Goal: Information Seeking & Learning: Find specific page/section

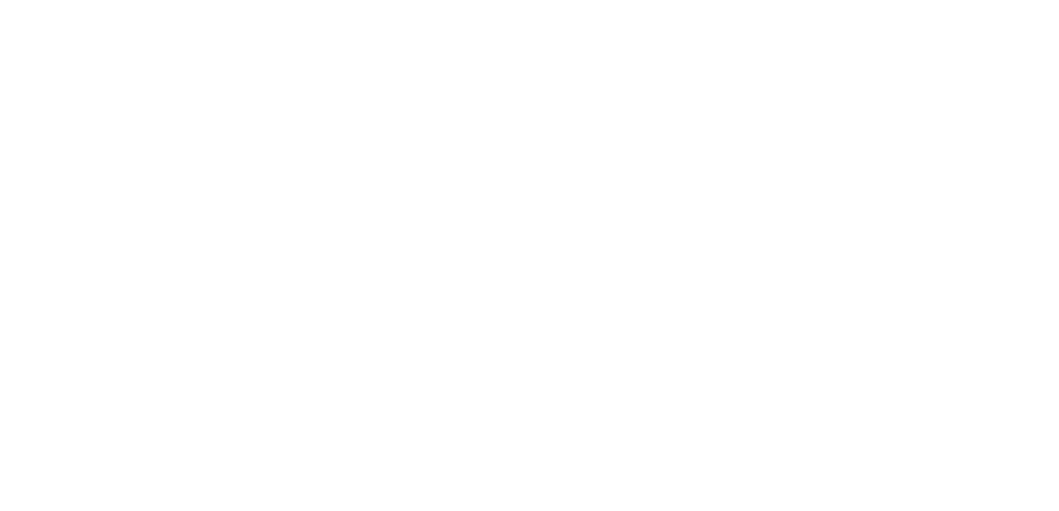
click at [378, 0] on html at bounding box center [529, 0] width 1059 height 0
click at [536, 0] on html at bounding box center [529, 0] width 1059 height 0
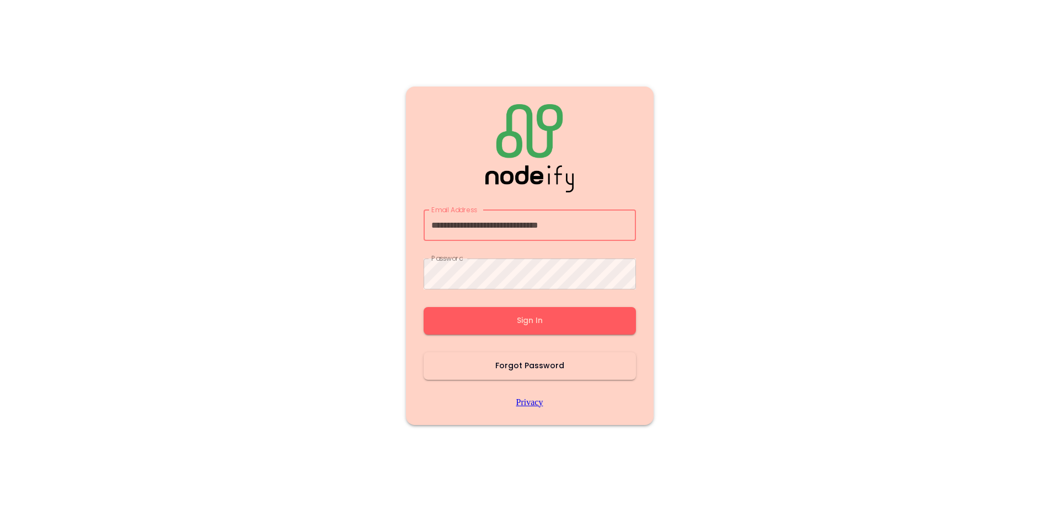
type input "**********"
click at [525, 318] on button "Sign In" at bounding box center [529, 321] width 212 height 28
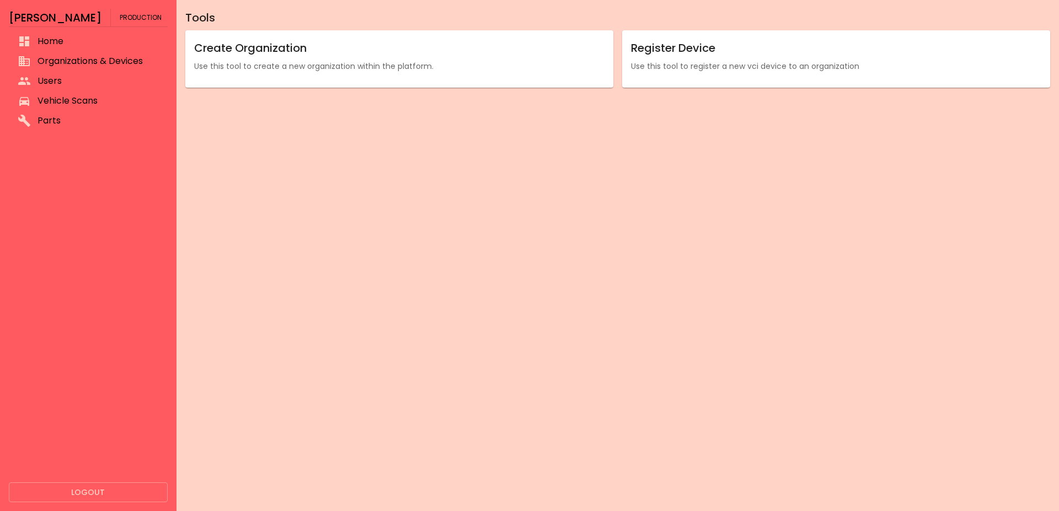
click at [112, 48] on li "Home" at bounding box center [88, 41] width 159 height 20
click at [106, 65] on span "Organizations & Devices" at bounding box center [97, 61] width 121 height 13
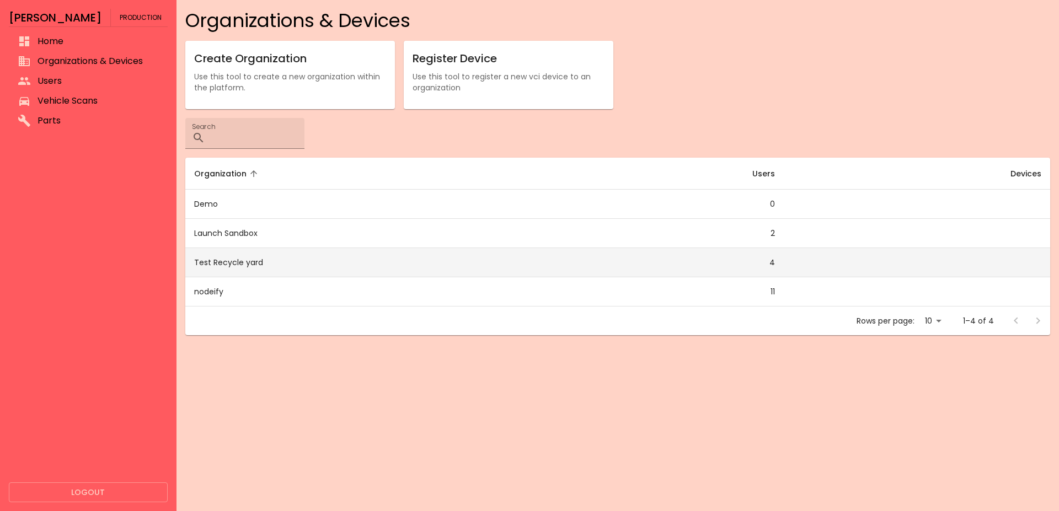
click at [276, 262] on td "Test Recycle yard" at bounding box center [368, 262] width 367 height 29
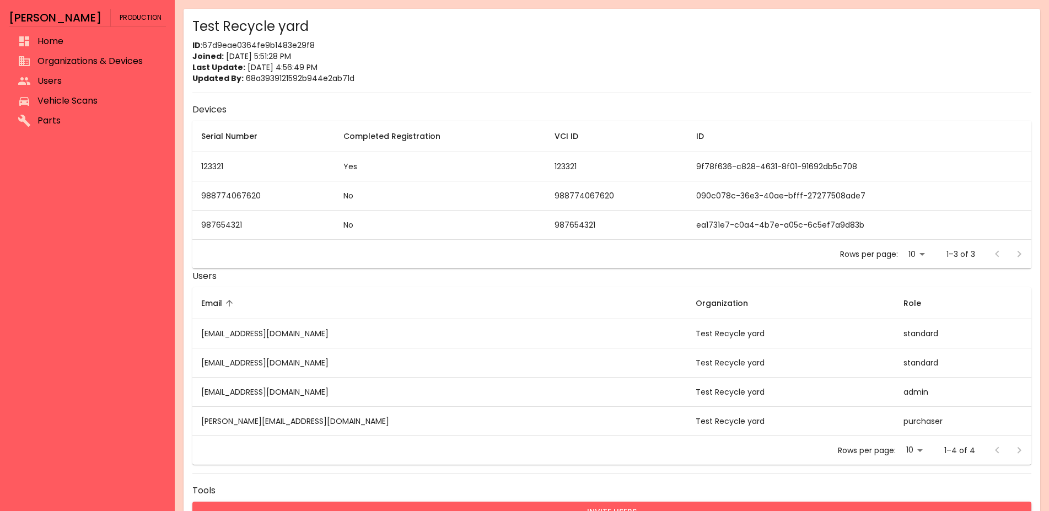
click at [217, 193] on td "988774067620" at bounding box center [263, 195] width 142 height 29
copy td "988774067620"
click at [88, 55] on span "Organizations & Devices" at bounding box center [97, 61] width 120 height 13
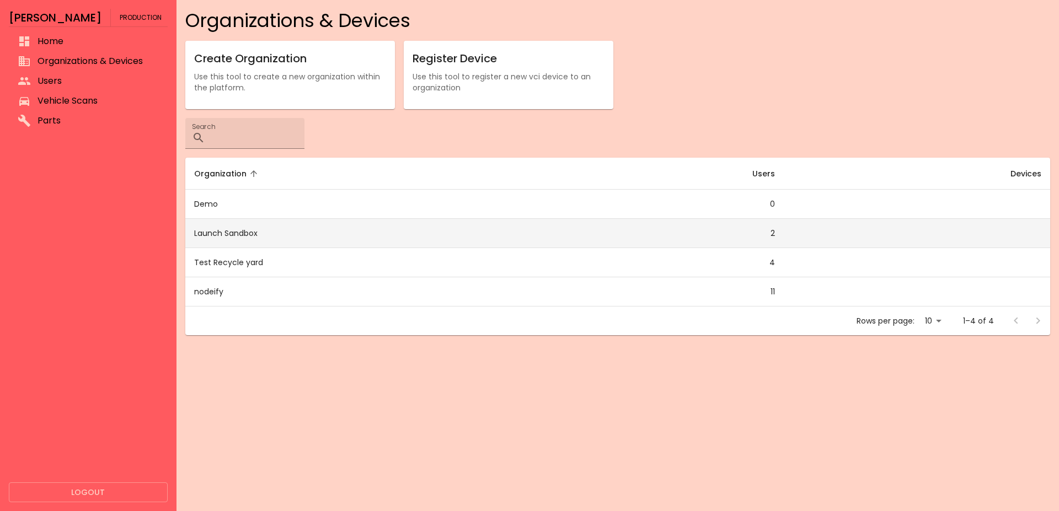
click at [244, 238] on td "Launch Sandbox" at bounding box center [368, 233] width 367 height 29
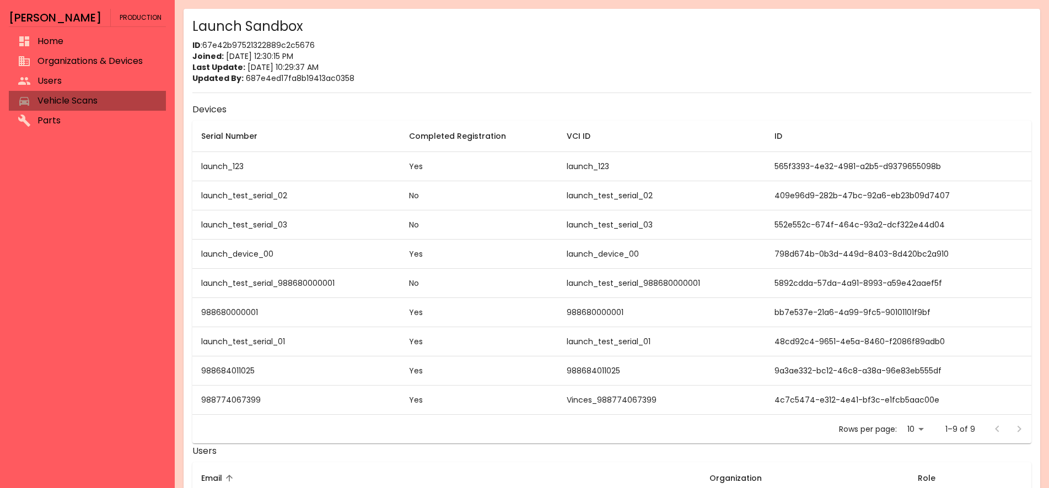
click at [49, 99] on span "Vehicle Scans" at bounding box center [97, 100] width 120 height 13
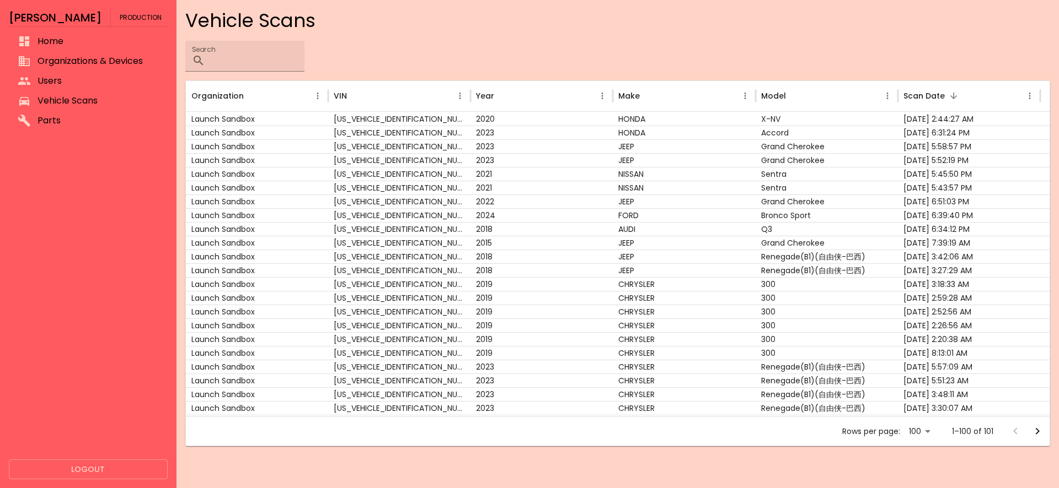
click at [919, 438] on body "[PERSON_NAME] Production Home Organizations & Devices Users Vehicle Scans Parts…" at bounding box center [529, 244] width 1059 height 488
drag, startPoint x: 921, startPoint y: 471, endPoint x: 928, endPoint y: 465, distance: 9.4
click at [921, 471] on li "100" at bounding box center [919, 465] width 31 height 20
click at [1030, 430] on button "Go to next page" at bounding box center [1037, 432] width 22 height 22
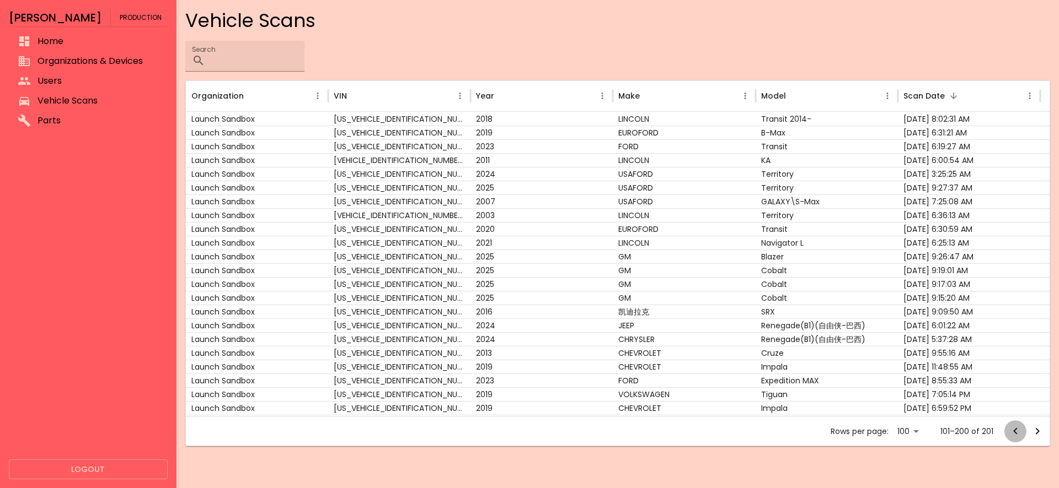
click at [1012, 431] on icon "Go to previous page" at bounding box center [1014, 431] width 13 height 13
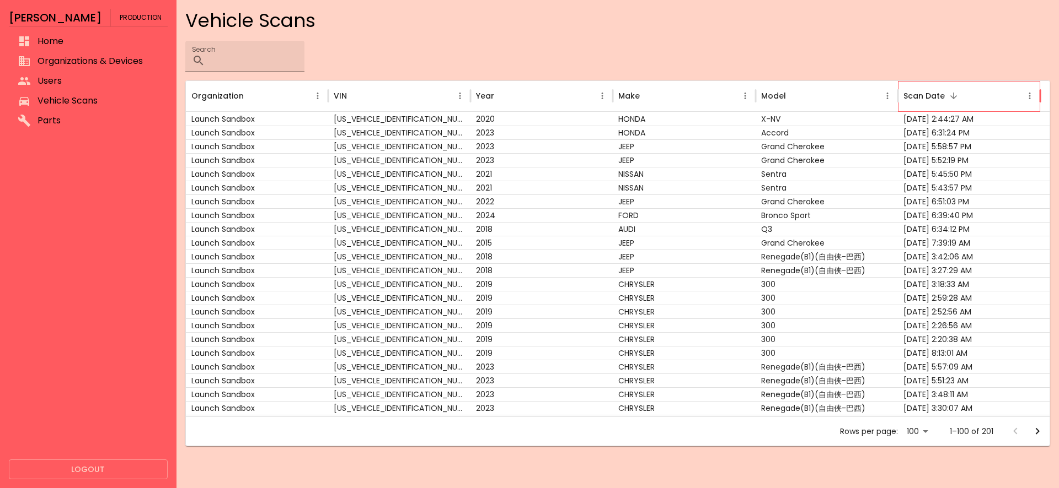
click at [931, 95] on div "Scan Date" at bounding box center [923, 96] width 41 height 12
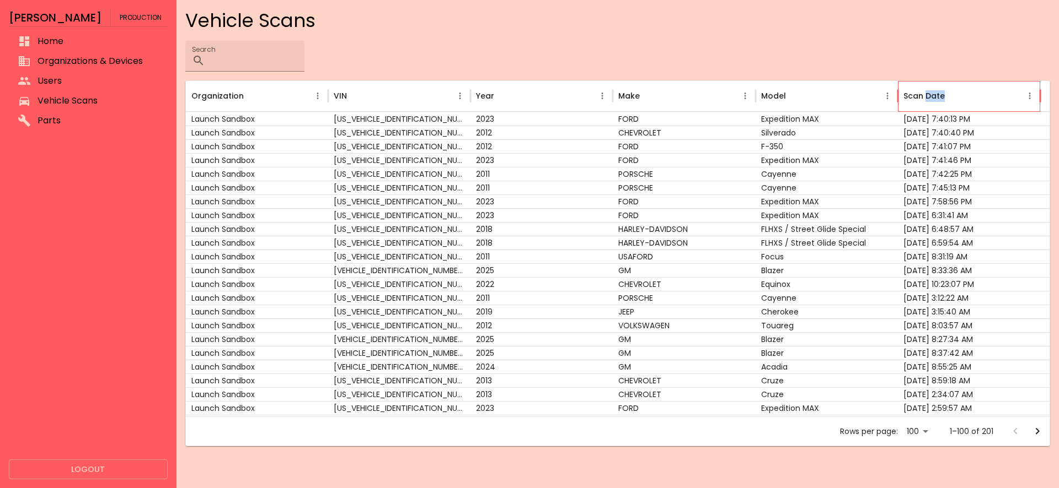
click at [931, 95] on div "Scan Date" at bounding box center [923, 96] width 41 height 12
click at [920, 98] on div "Scan Date" at bounding box center [923, 96] width 41 height 12
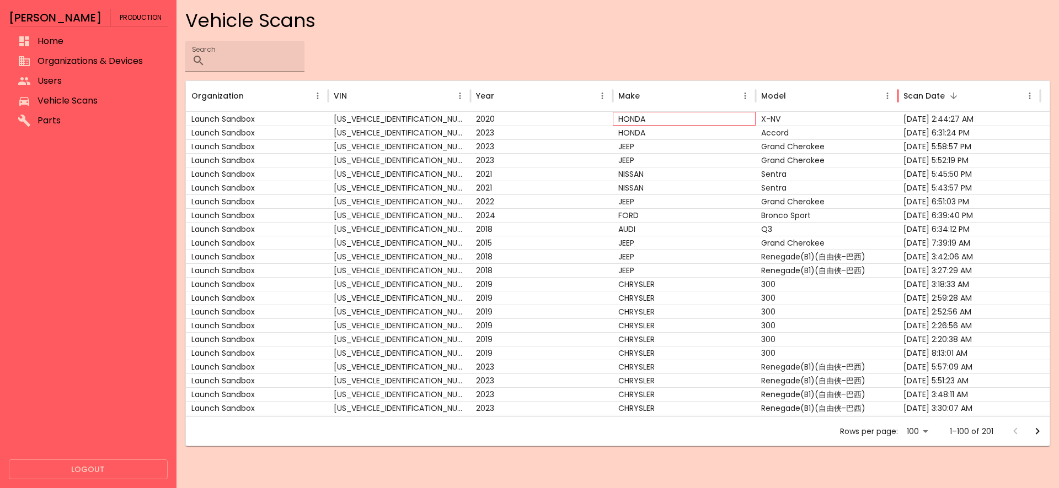
click at [650, 121] on div "HONDA" at bounding box center [684, 119] width 142 height 14
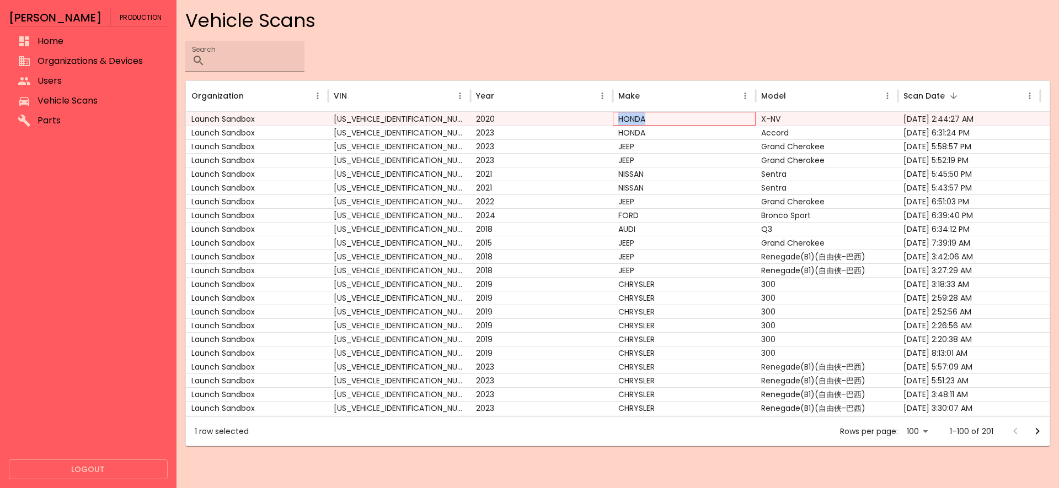
click at [650, 120] on div "HONDA" at bounding box center [684, 119] width 142 height 14
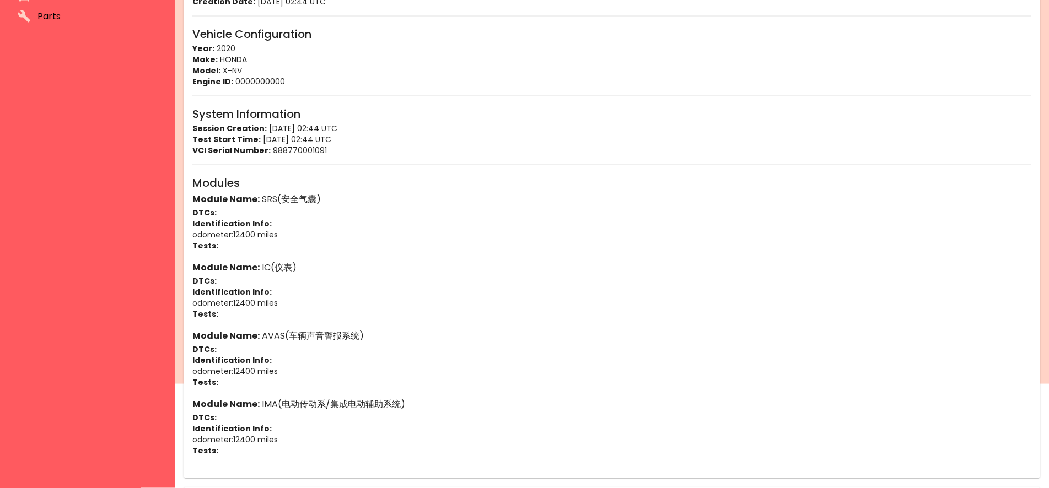
scroll to position [153, 0]
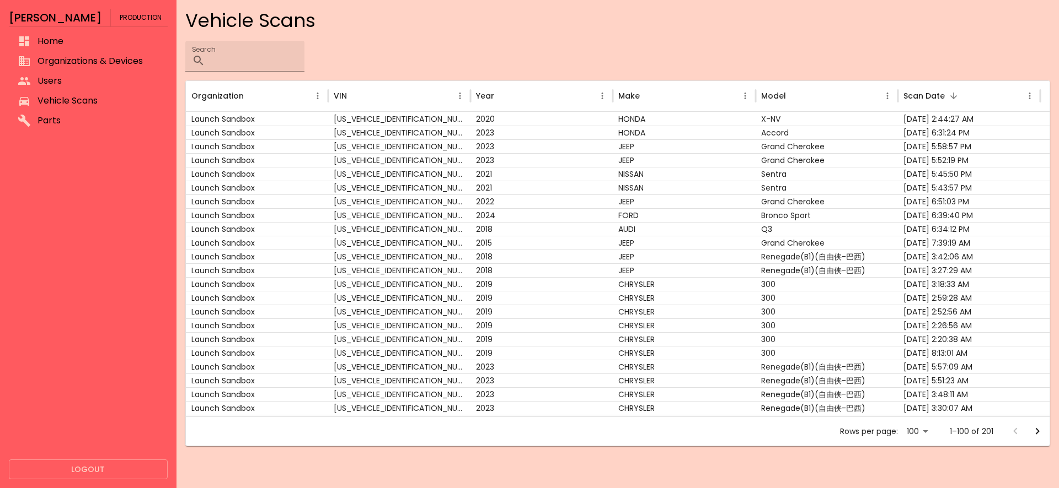
click at [527, 47] on div "Search ​" at bounding box center [617, 56] width 864 height 31
click at [528, 33] on div "Vehicle Scans Search ​ Organization VIN Year Make Model Scan Date Launch Sandbo…" at bounding box center [617, 228] width 864 height 438
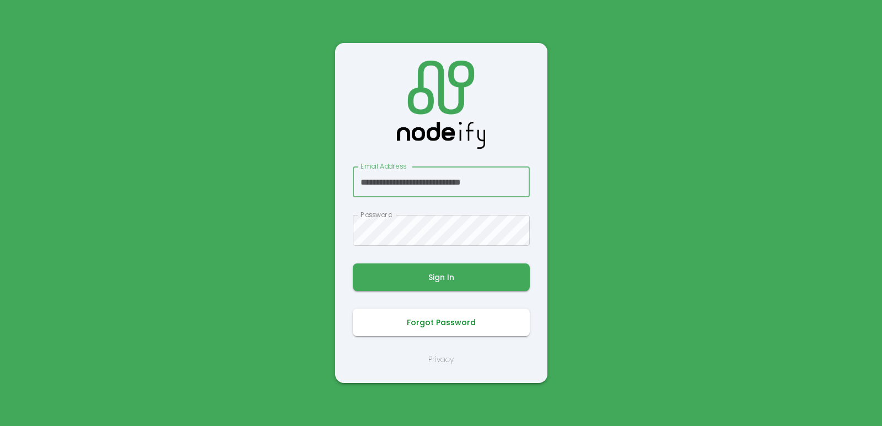
scroll to position [0, 7]
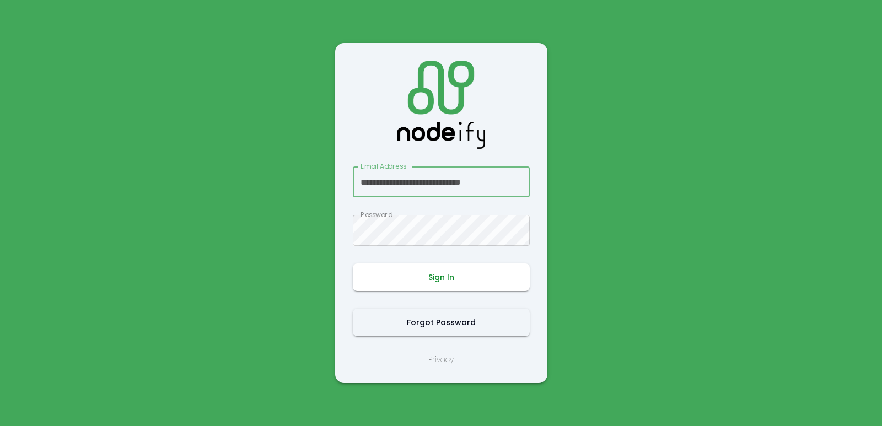
type input "**********"
click at [432, 284] on button "Sign In" at bounding box center [441, 278] width 177 height 28
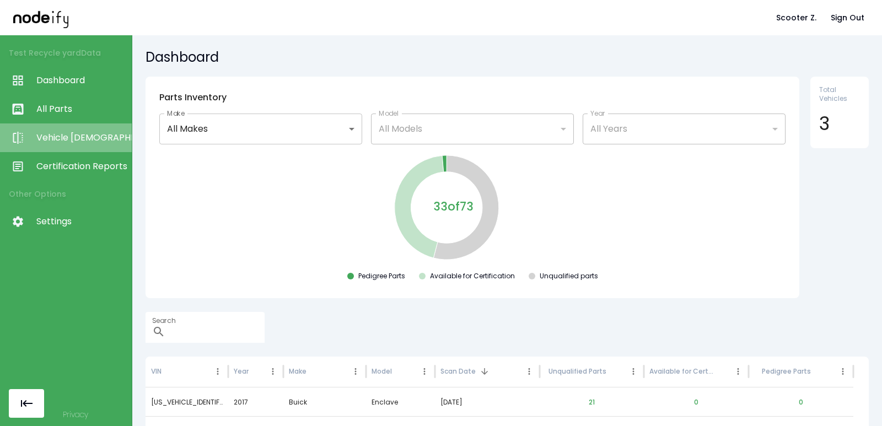
click at [74, 132] on span "Vehicle Scan" at bounding box center [81, 137] width 90 height 13
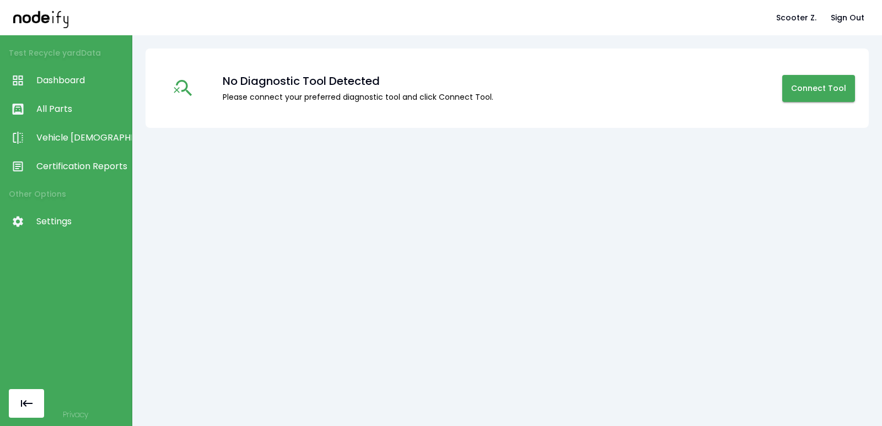
click at [76, 111] on span "All Parts" at bounding box center [81, 109] width 90 height 13
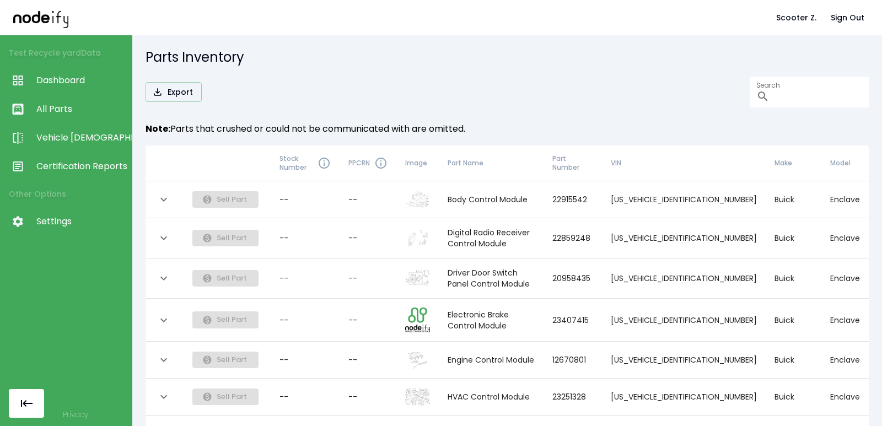
click at [85, 89] on link "Dashboard" at bounding box center [66, 80] width 132 height 29
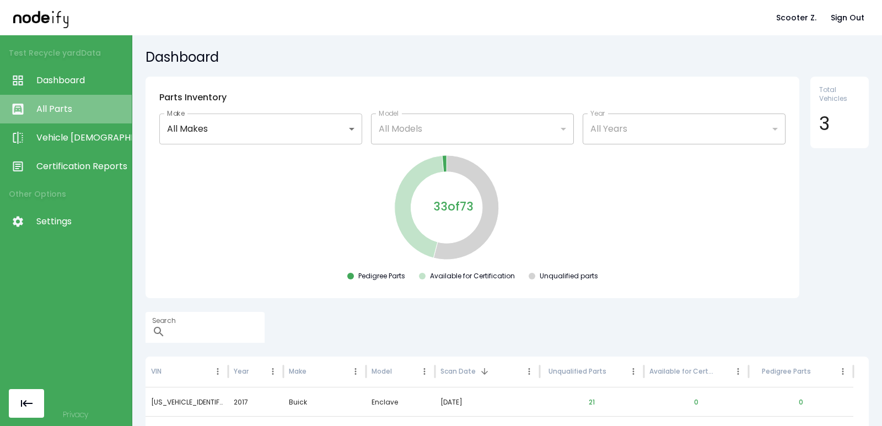
click at [83, 103] on link "All Parts" at bounding box center [66, 109] width 132 height 29
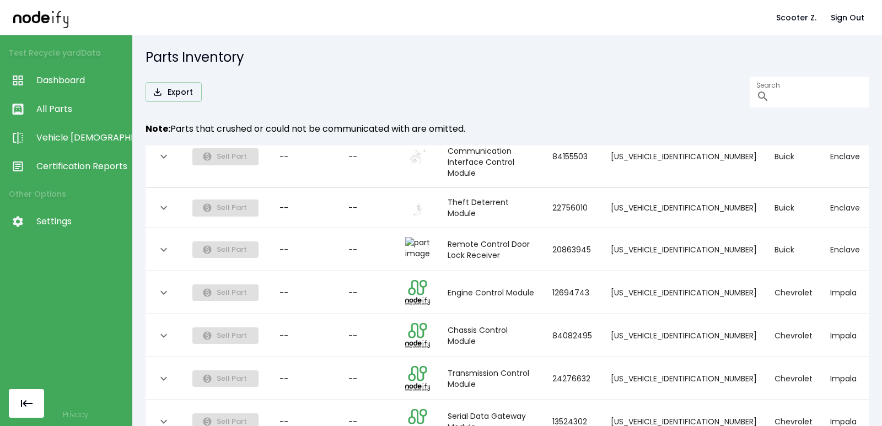
scroll to position [18, 0]
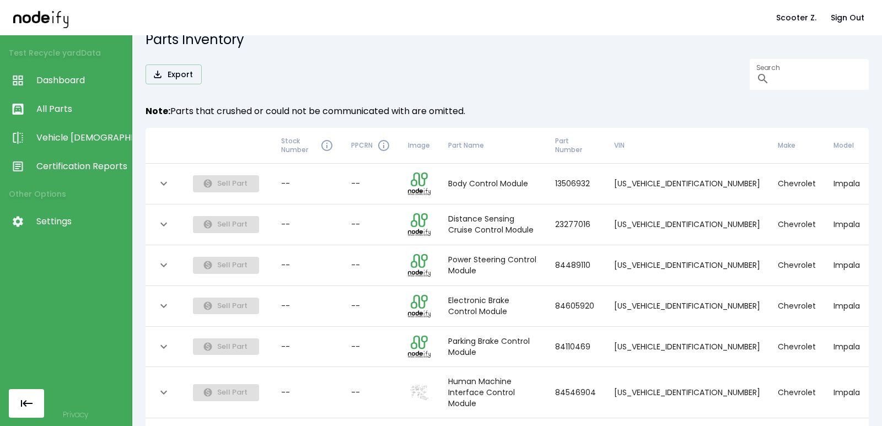
scroll to position [0, 0]
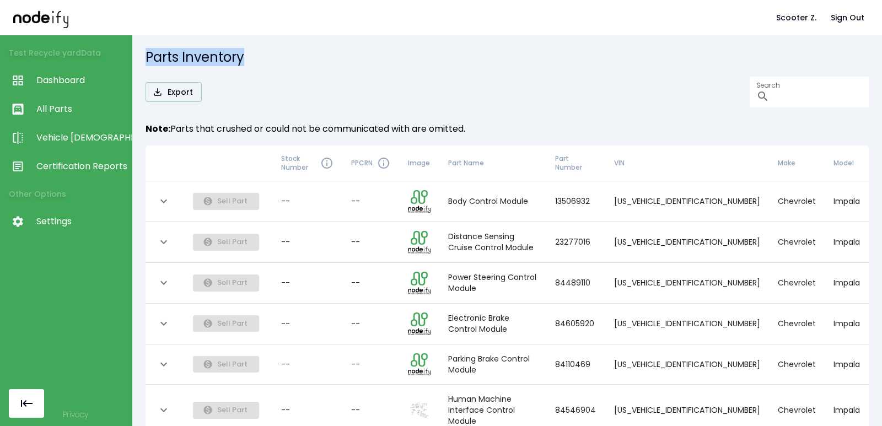
drag, startPoint x: 147, startPoint y: 60, endPoint x: 274, endPoint y: 61, distance: 126.8
click at [274, 61] on h5 "Parts Inventory" at bounding box center [507, 58] width 723 height 18
copy h5 "Parts Inventory"
